Goal: Task Accomplishment & Management: Complete application form

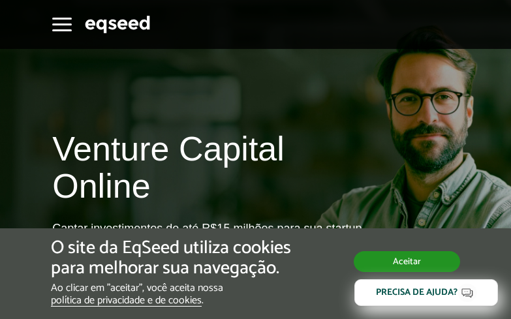
click at [409, 263] on button "Aceitar" at bounding box center [406, 261] width 106 height 21
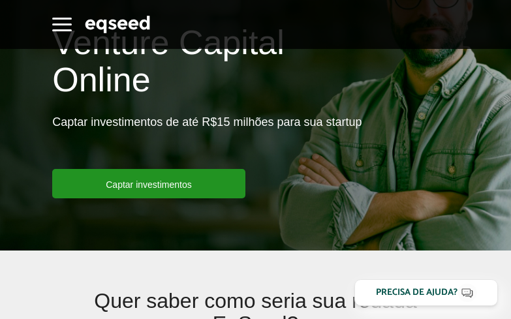
scroll to position [72, 0]
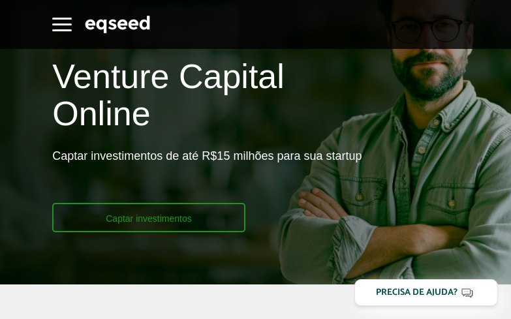
click at [147, 219] on link "Captar investimentos" at bounding box center [148, 217] width 193 height 29
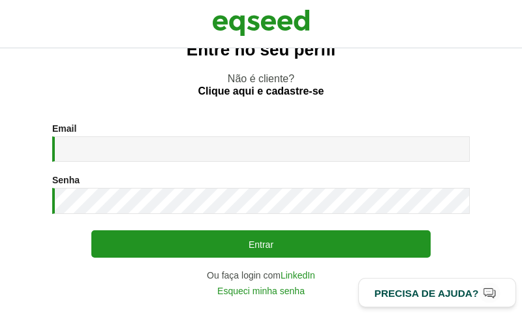
click at [441, 297] on div "Precisa de ajuda?" at bounding box center [426, 293] width 104 height 10
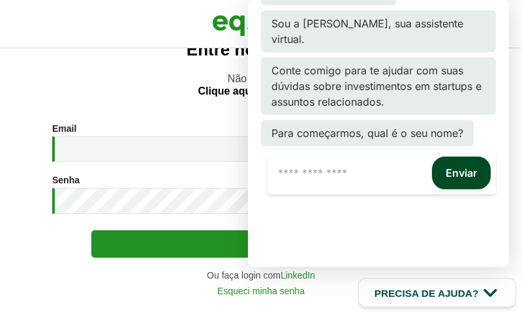
scroll to position [48, 0]
click at [489, 297] on icon "Open chatbot" at bounding box center [490, 293] width 22 height 22
